Goal: Contribute content

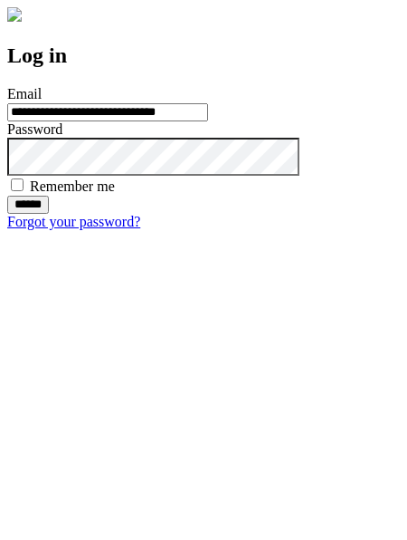
type input "**********"
click at [49, 214] on input "******" at bounding box center [28, 205] width 42 height 18
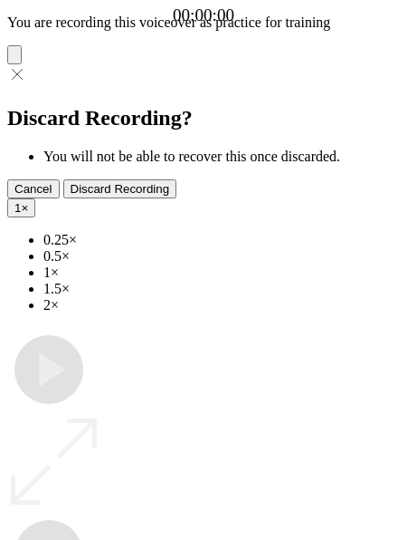
type input "**********"
